Goal: Task Accomplishment & Management: Use online tool/utility

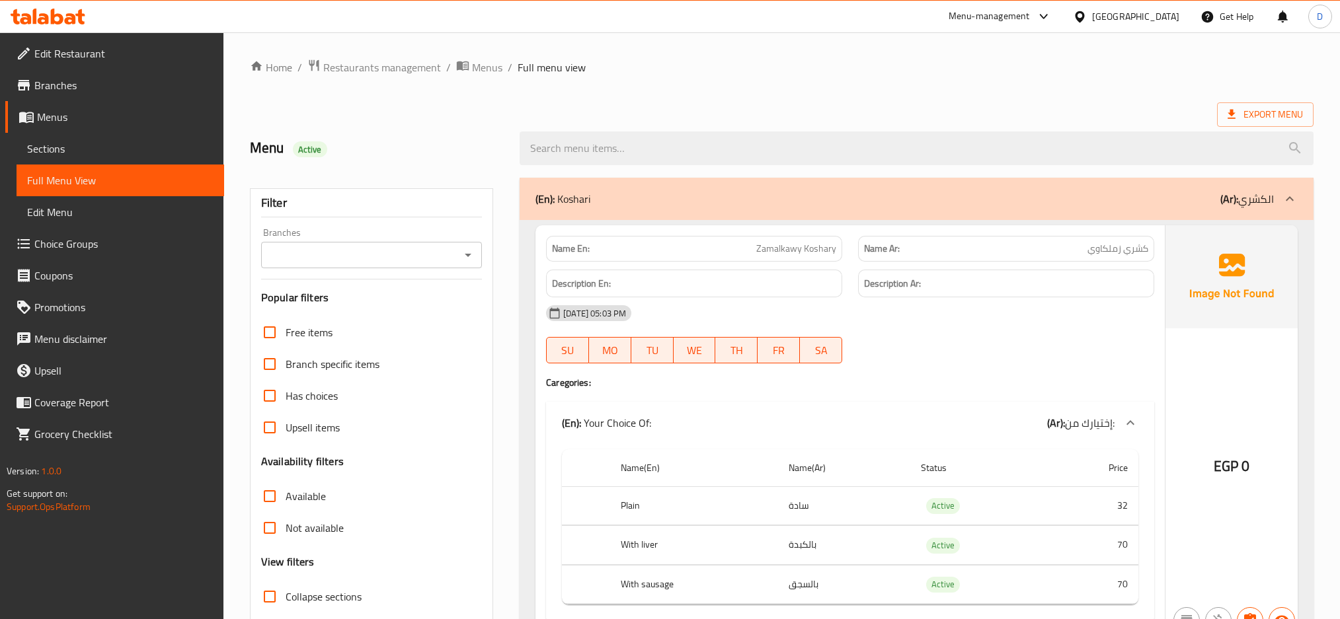
scroll to position [11083, 0]
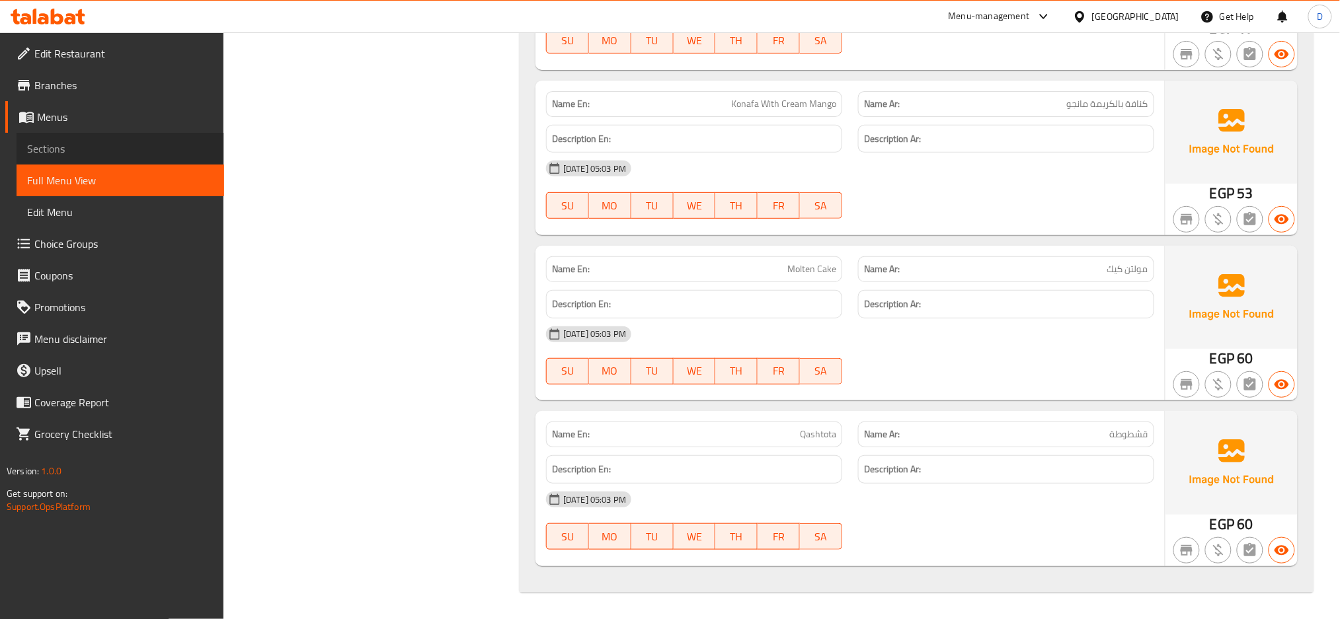
click at [87, 143] on span "Sections" at bounding box center [120, 149] width 186 height 16
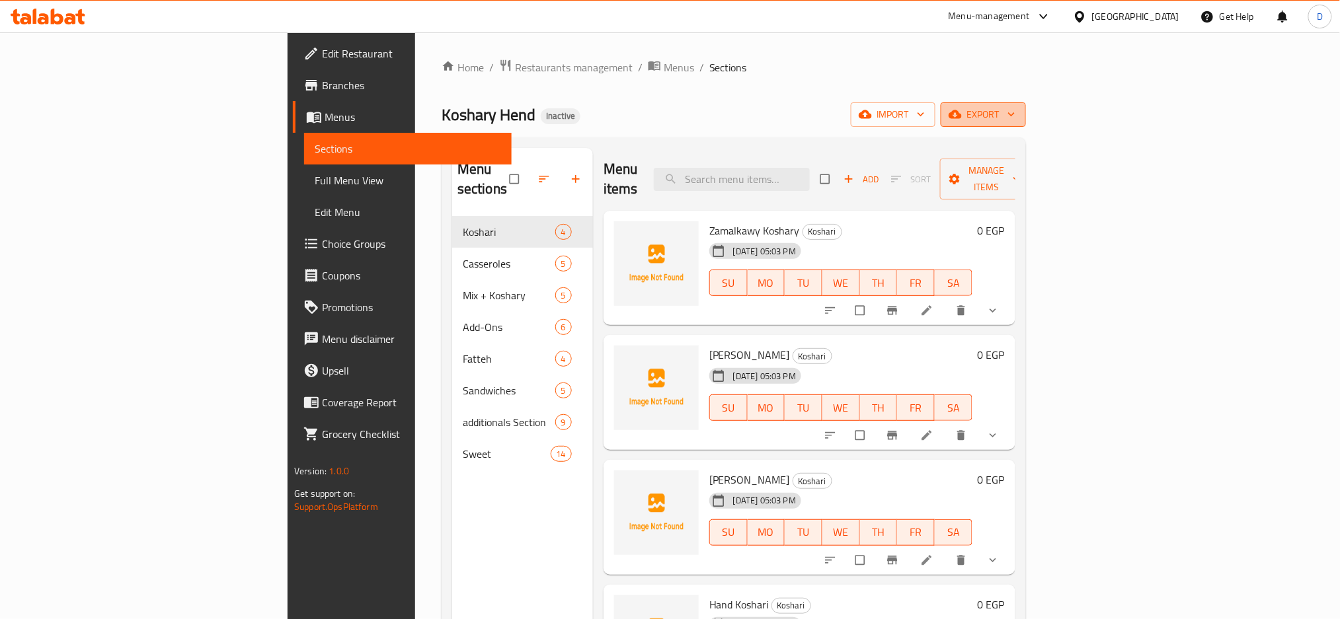
click at [962, 113] on icon "button" at bounding box center [954, 114] width 13 height 9
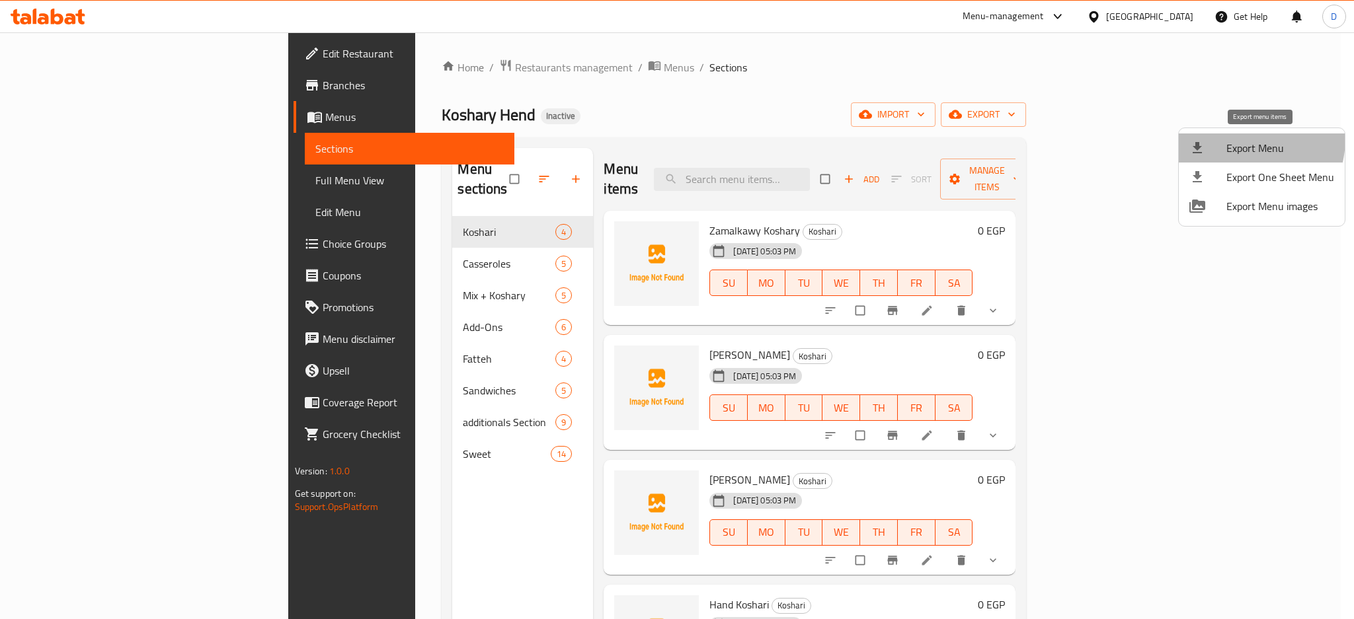
click at [1232, 140] on span "Export Menu" at bounding box center [1280, 148] width 108 height 16
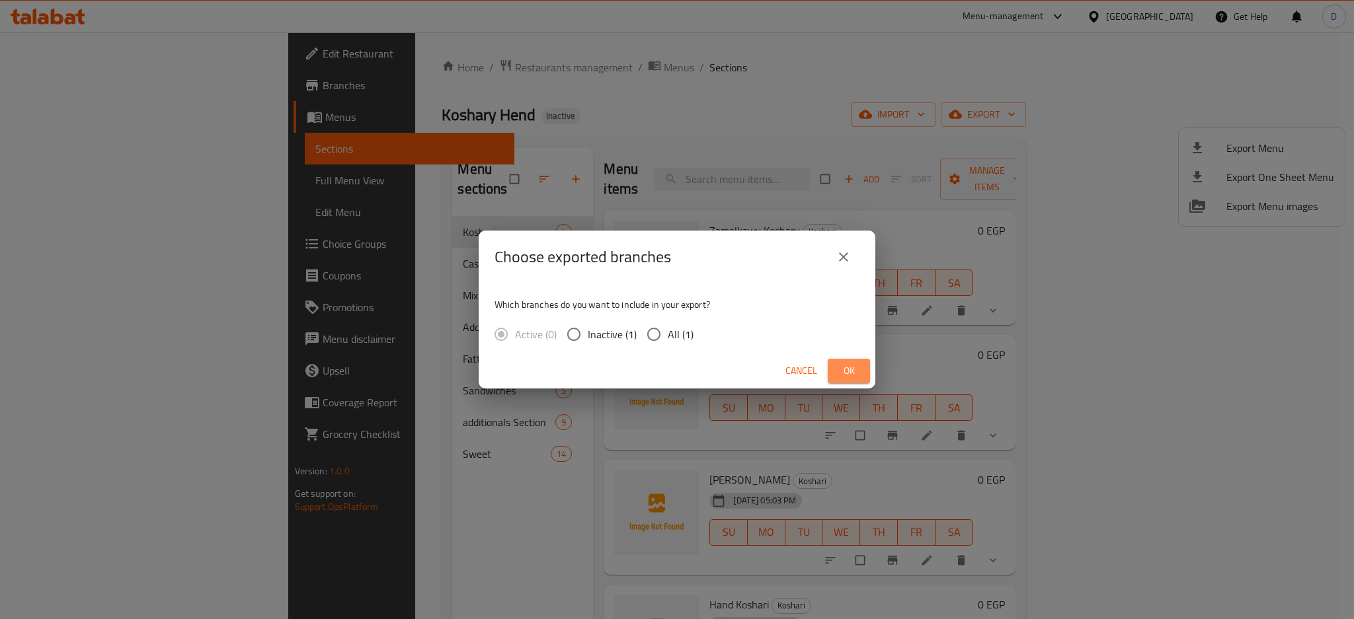
click at [843, 361] on button "Ok" at bounding box center [849, 371] width 42 height 24
